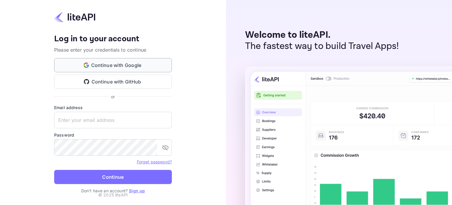
click at [129, 67] on button "Continue with Google" at bounding box center [113, 65] width 118 height 14
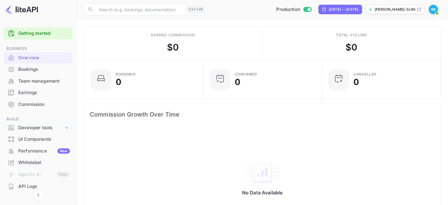
click at [62, 129] on div "Developer tools" at bounding box center [41, 127] width 46 height 7
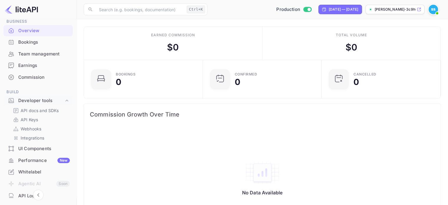
scroll to position [59, 0]
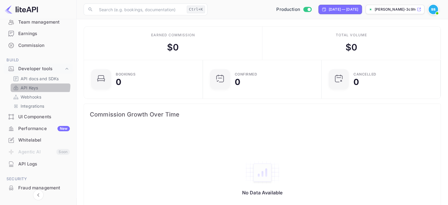
click at [40, 85] on link "API Keys" at bounding box center [40, 88] width 55 height 6
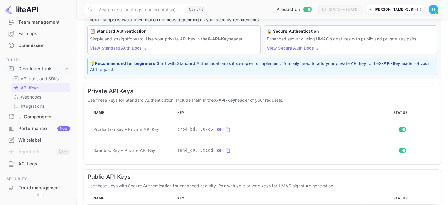
scroll to position [89, 0]
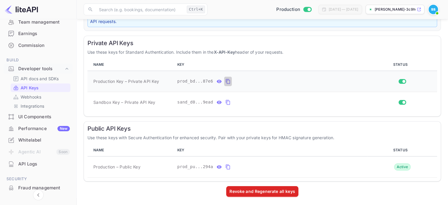
click at [225, 82] on icon "private api keys table" at bounding box center [227, 81] width 5 height 7
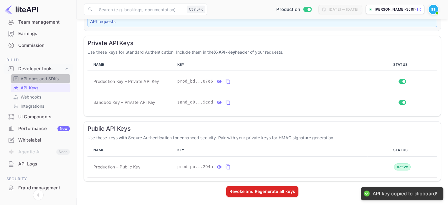
click at [26, 77] on p "API docs and SDKs" at bounding box center [40, 78] width 38 height 6
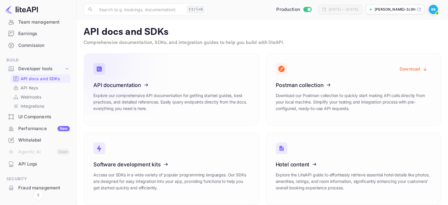
click at [135, 87] on icon at bounding box center [130, 84] width 92 height 61
